Goal: Entertainment & Leisure: Browse casually

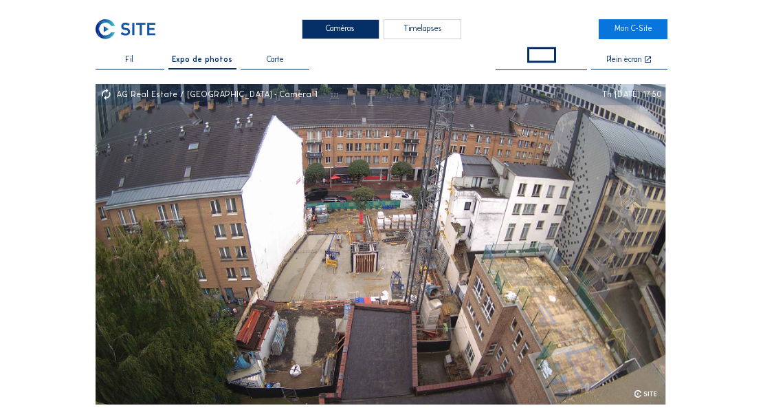
click at [709, 186] on div "Caméras Timelapses Mon C-Site Fil Expo de photos Carte Plein écran AG Real Esta…" at bounding box center [381, 394] width 763 height 788
click at [641, 57] on div "Plein écran" at bounding box center [624, 60] width 35 height 9
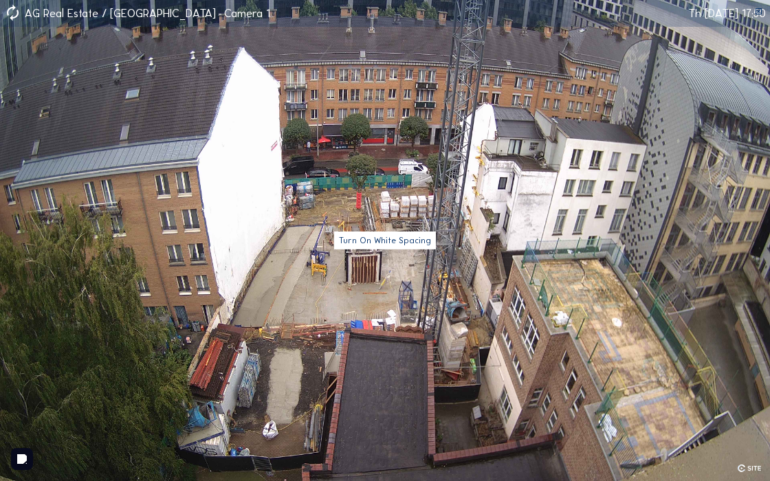
click at [756, 10] on icon at bounding box center [758, 12] width 8 height 8
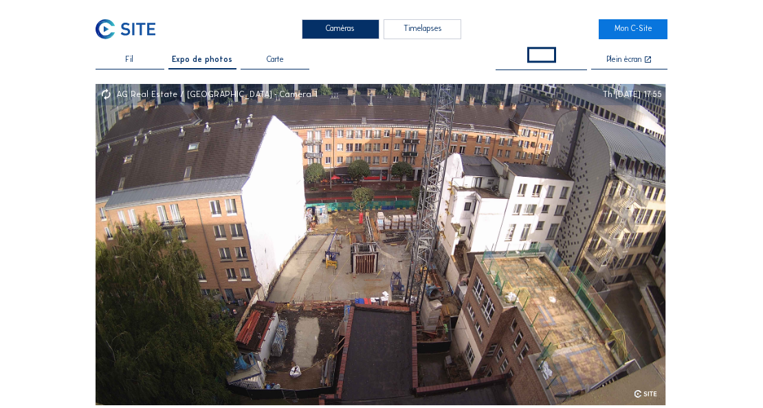
click at [125, 59] on div "Fil" at bounding box center [130, 62] width 69 height 13
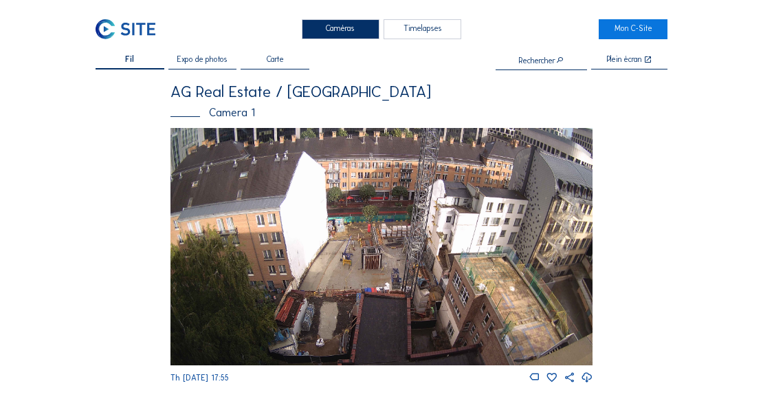
click at [219, 115] on div "Camera 1" at bounding box center [381, 112] width 422 height 11
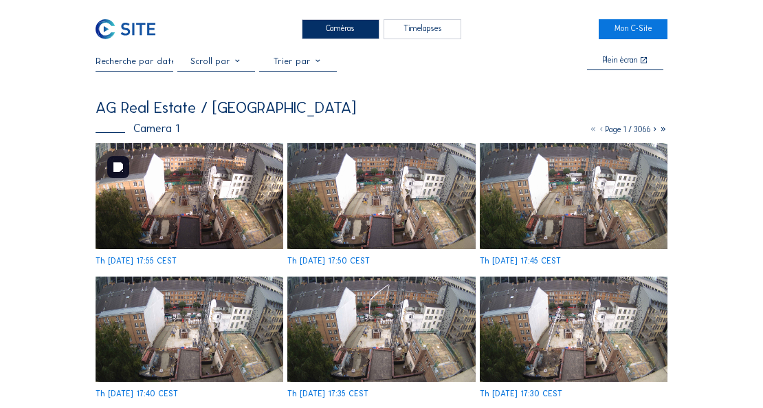
click at [221, 197] on img at bounding box center [190, 196] width 188 height 106
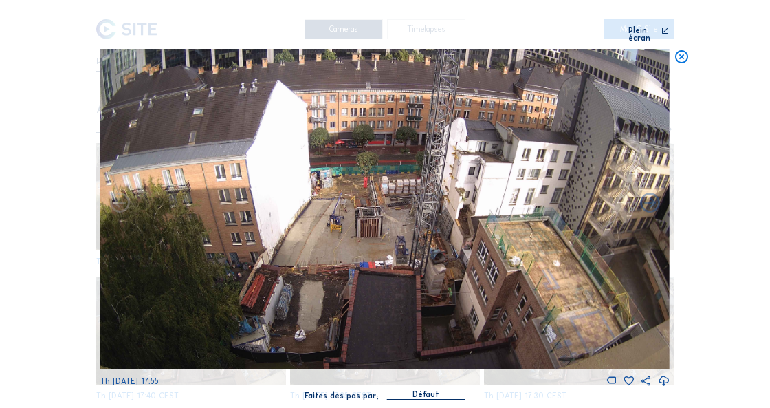
click at [663, 374] on icon at bounding box center [664, 381] width 12 height 14
